Goal: Task Accomplishment & Management: Manage account settings

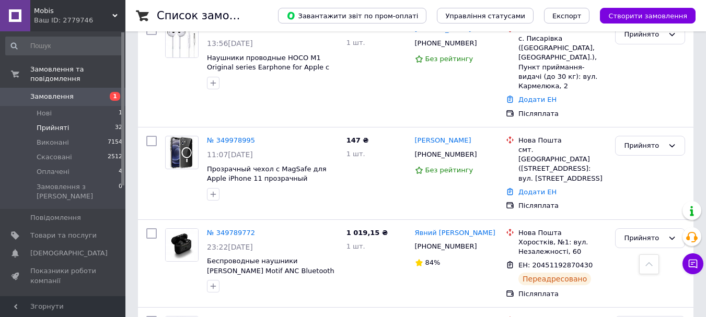
scroll to position [3004, 0]
click at [53, 167] on span "Оплачені" at bounding box center [53, 171] width 33 height 9
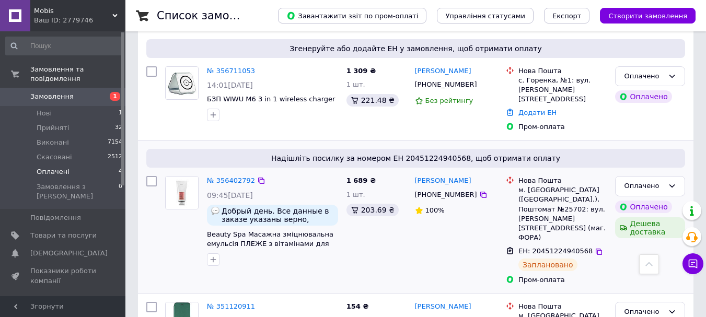
scroll to position [157, 0]
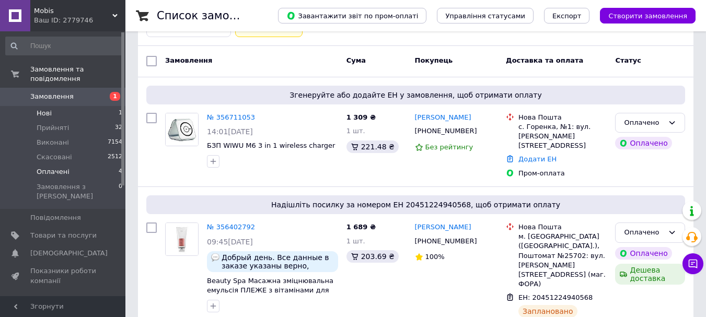
click at [49, 109] on span "Нові" at bounding box center [44, 113] width 15 height 9
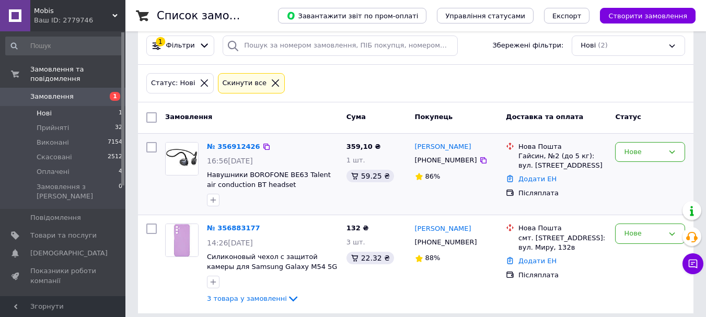
scroll to position [104, 0]
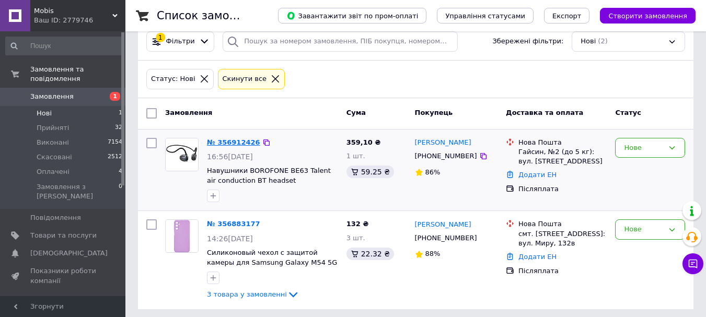
click at [232, 146] on link "№ 356912426" at bounding box center [233, 142] width 53 height 8
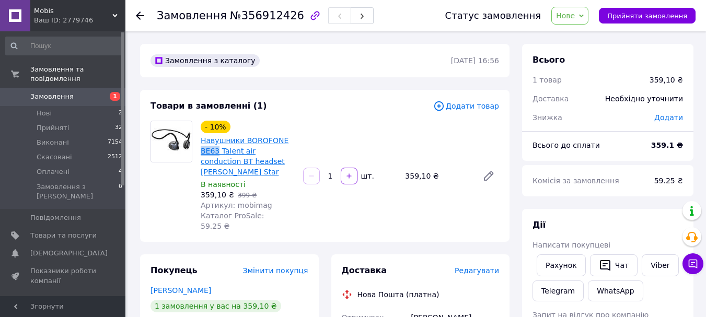
drag, startPoint x: 200, startPoint y: 154, endPoint x: 216, endPoint y: 154, distance: 16.2
click at [216, 154] on div "Навушники BOROFONE BE63 Talent air conduction BT headset [PERSON_NAME] Star" at bounding box center [248, 156] width 96 height 44
copy link "BE63"
copy link "Навушники BOROFONE BE63"
drag, startPoint x: 198, startPoint y: 141, endPoint x: 216, endPoint y: 150, distance: 20.8
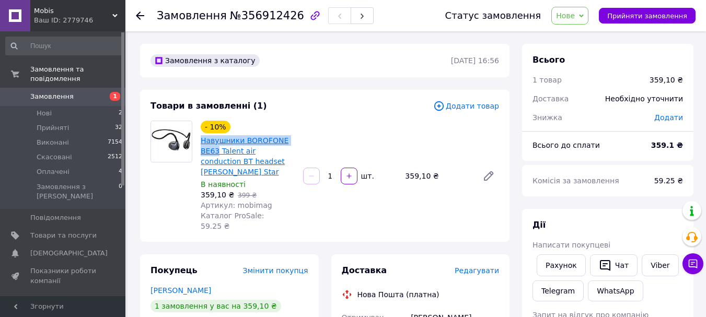
click at [216, 150] on div "- 10% Навушники BOROFONE BE63 Talent air conduction BT headset [PERSON_NAME] St…" at bounding box center [247, 176] width 102 height 115
click at [64, 231] on span "Товари та послуги" at bounding box center [63, 235] width 66 height 9
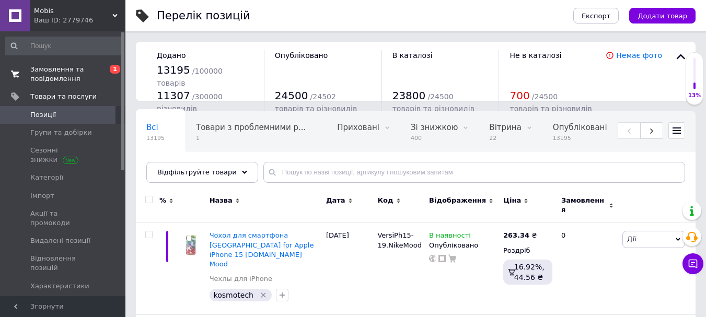
click at [47, 69] on span "Замовлення та повідомлення" at bounding box center [63, 74] width 66 height 19
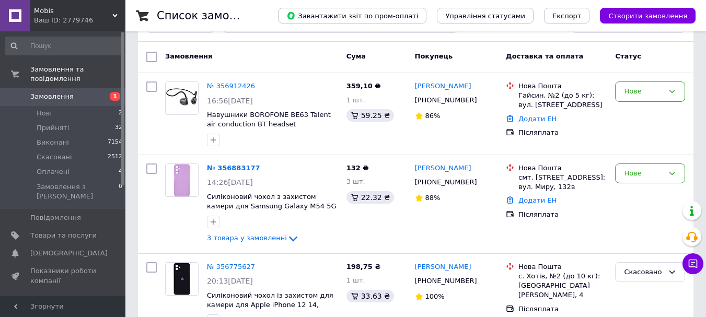
scroll to position [157, 0]
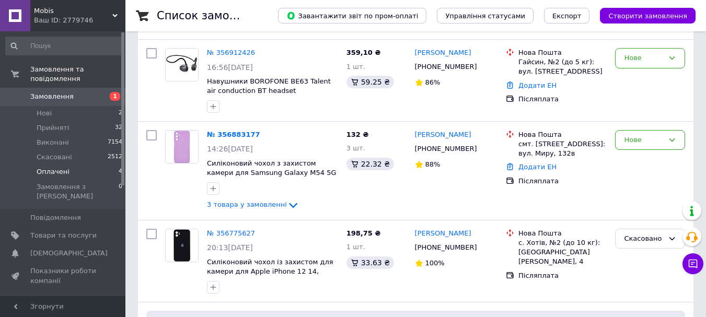
click at [48, 167] on span "Оплачені" at bounding box center [53, 171] width 33 height 9
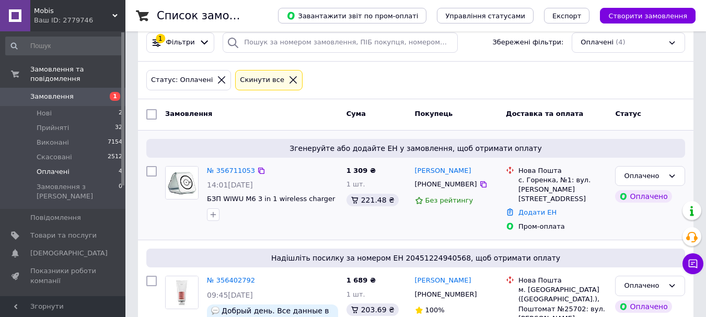
scroll to position [104, 0]
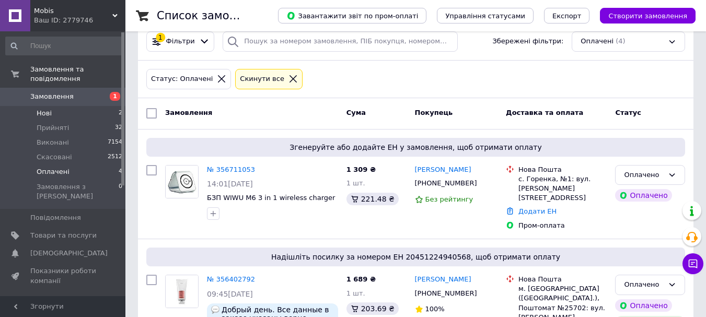
click at [46, 109] on span "Нові" at bounding box center [44, 113] width 15 height 9
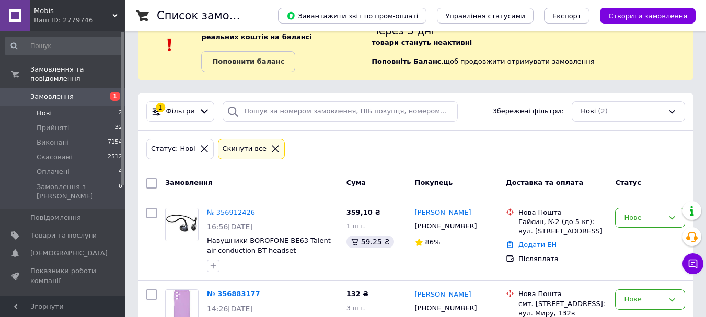
scroll to position [52, 0]
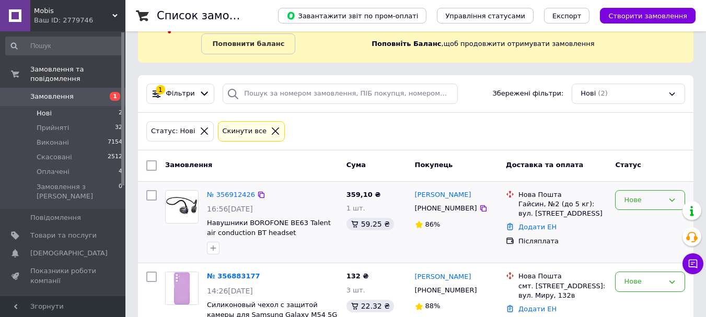
click at [630, 204] on div "Нове" at bounding box center [644, 200] width 40 height 11
click at [639, 260] on li "Скасовано" at bounding box center [649, 259] width 69 height 19
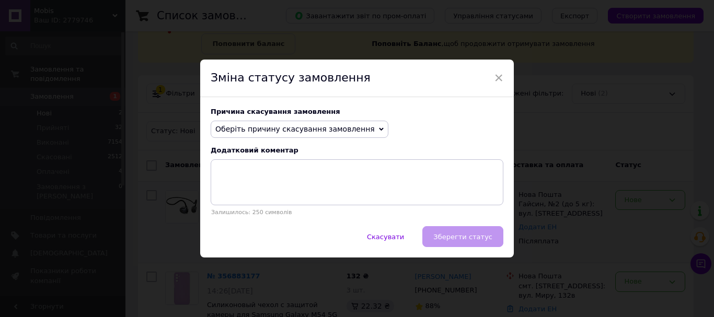
click at [270, 133] on span "Оберіть причину скасування замовлення" at bounding box center [294, 129] width 159 height 8
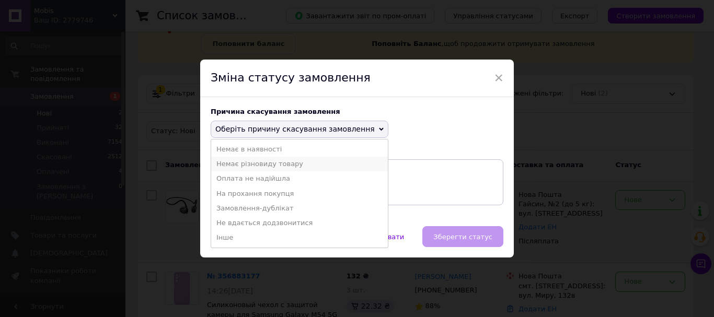
click at [241, 164] on li "Немає різновиду товару" at bounding box center [299, 164] width 177 height 15
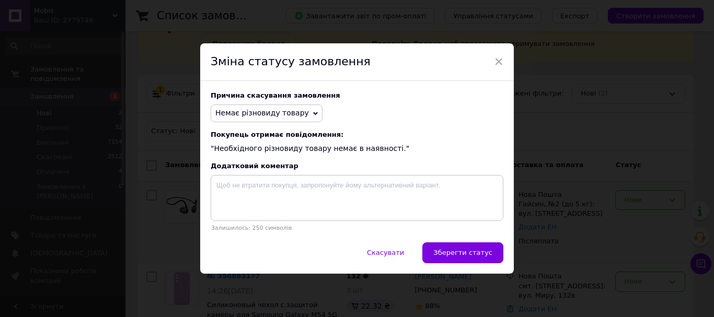
click at [245, 116] on span "Немає різновиду товару" at bounding box center [262, 113] width 94 height 8
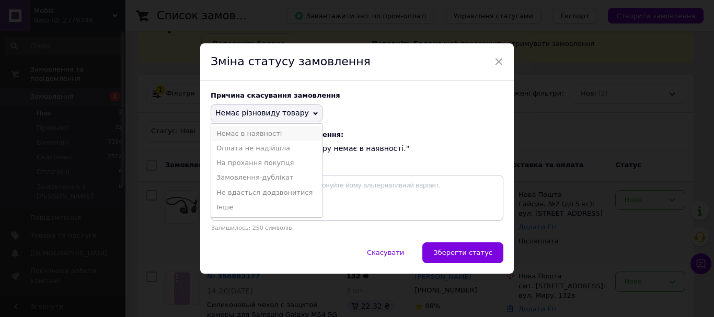
click at [247, 136] on li "Немає в наявності" at bounding box center [266, 133] width 111 height 15
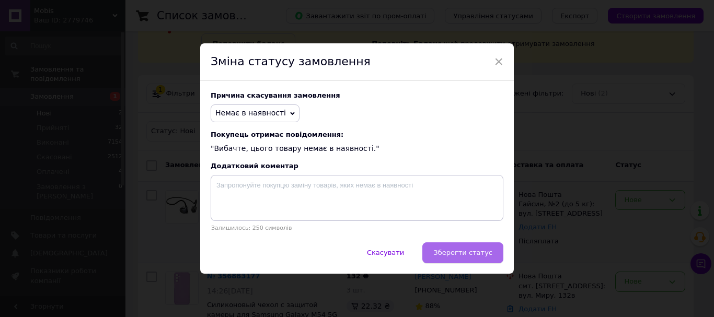
click at [443, 249] on button "Зберегти статус" at bounding box center [462, 252] width 81 height 21
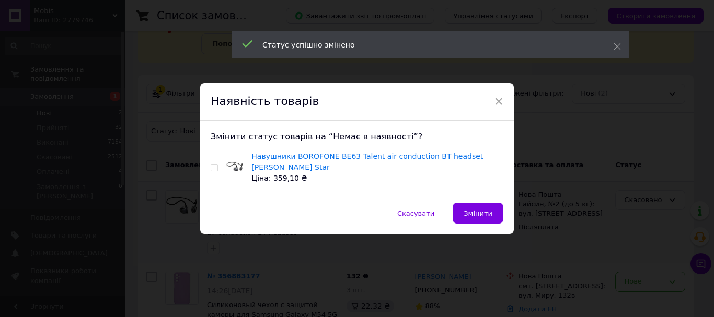
click at [213, 168] on input "checkbox" at bounding box center [214, 168] width 7 height 7
checkbox input "true"
click at [474, 209] on span "Змінити" at bounding box center [477, 213] width 29 height 8
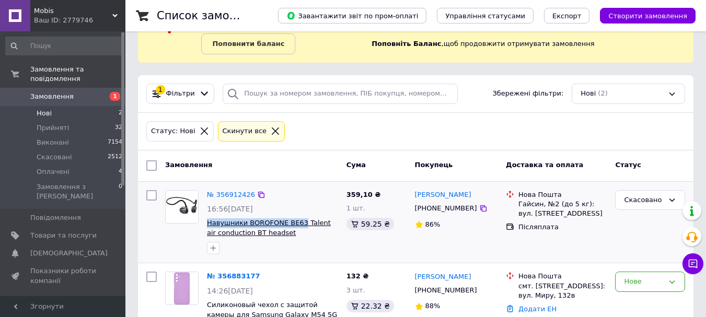
copy span "Навушники BOROFONE BE63"
drag, startPoint x: 205, startPoint y: 224, endPoint x: 295, endPoint y: 221, distance: 89.9
click at [295, 221] on div "№ 356912426 16:56[DATE] Навушники BOROFONE BE63 Talent air conduction BT headse…" at bounding box center [272, 222] width 139 height 73
